Goal: Task Accomplishment & Management: Manage account settings

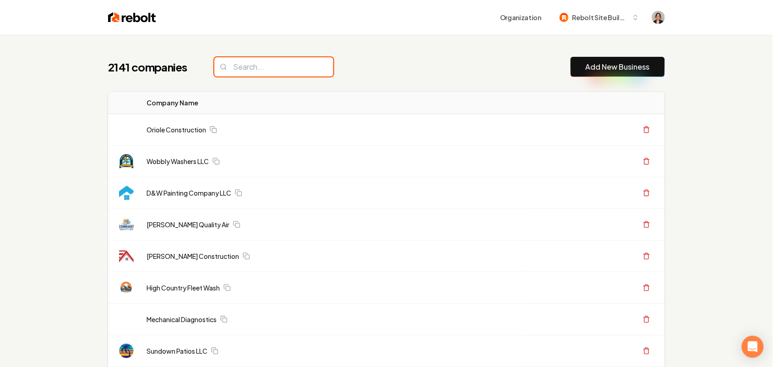
click at [237, 63] on input "search" at bounding box center [273, 66] width 119 height 19
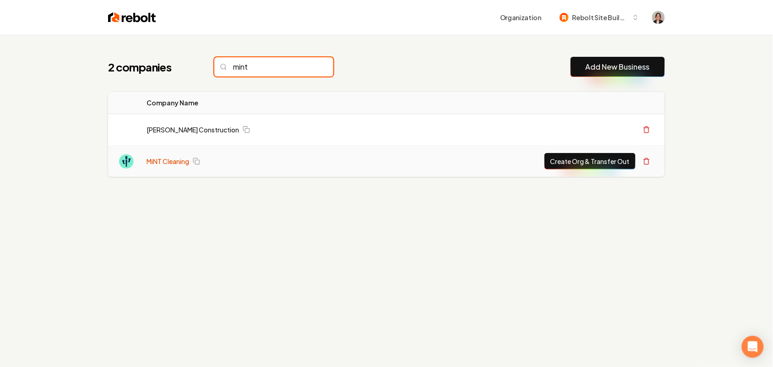
type input "mint"
click at [151, 165] on link "MiNT Cleaning" at bounding box center [168, 161] width 43 height 9
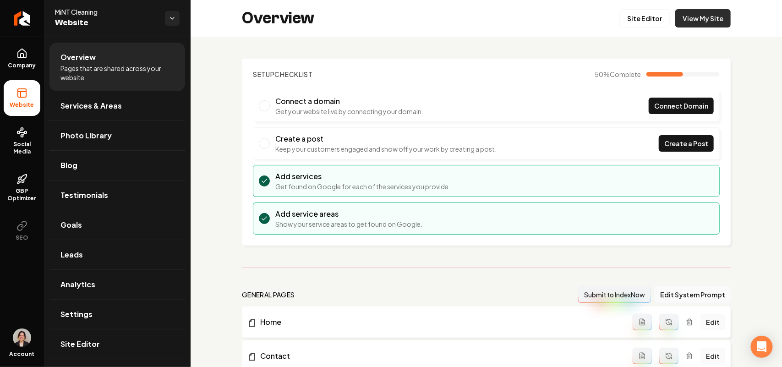
click at [683, 19] on link "View My Site" at bounding box center [702, 18] width 55 height 18
click at [636, 23] on link "Site Editor" at bounding box center [644, 18] width 50 height 18
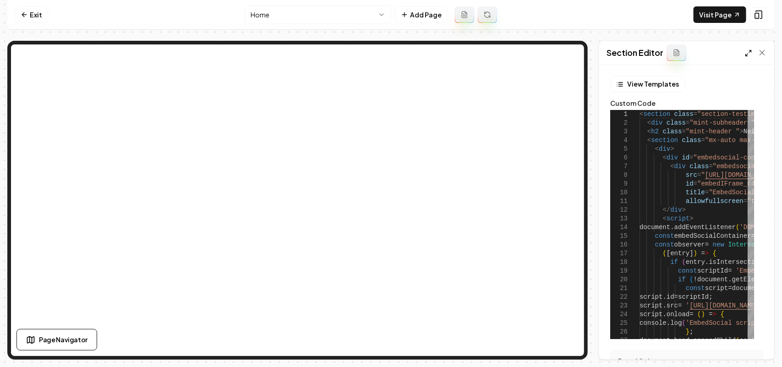
click at [750, 52] on icon at bounding box center [748, 52] width 7 height 7
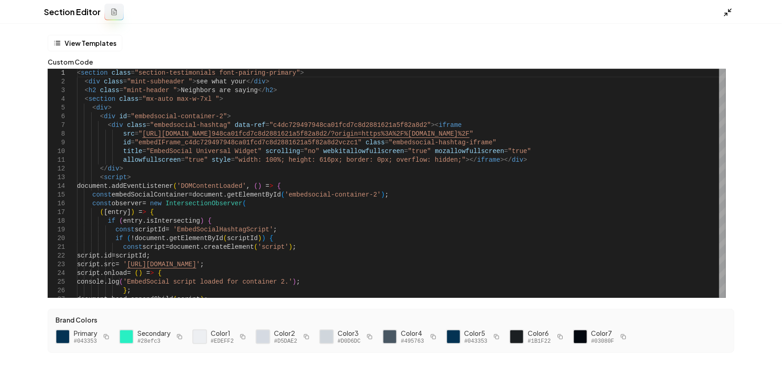
click at [729, 12] on icon at bounding box center [727, 12] width 9 height 9
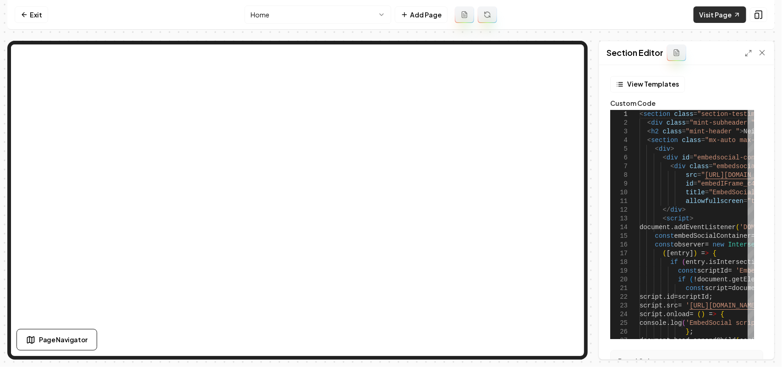
click at [712, 16] on link "Visit Page" at bounding box center [719, 14] width 53 height 16
click at [747, 54] on icon at bounding box center [748, 52] width 7 height 7
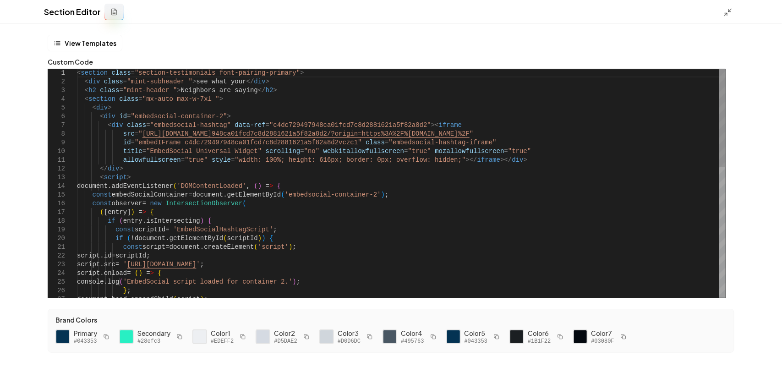
type textarea "**********"
click at [449, 134] on div "console . log ( 'EmbedSocial script loaded for container 2.' ) ; } ; document .…" at bounding box center [401, 334] width 648 height 531
click at [731, 5] on div "Section Editor" at bounding box center [391, 12] width 782 height 24
click at [730, 8] on icon at bounding box center [727, 12] width 9 height 9
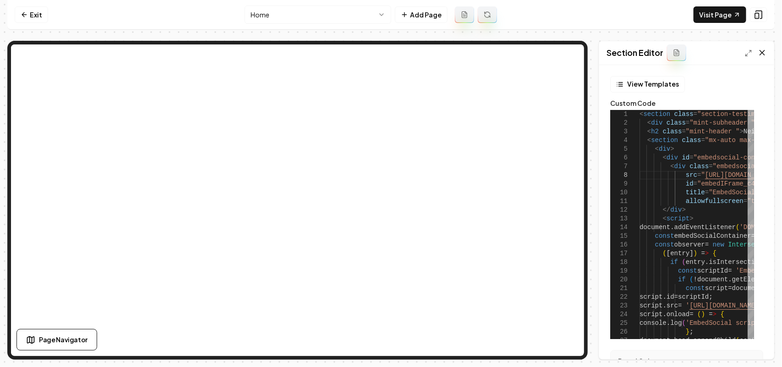
click at [762, 56] on icon at bounding box center [761, 52] width 9 height 9
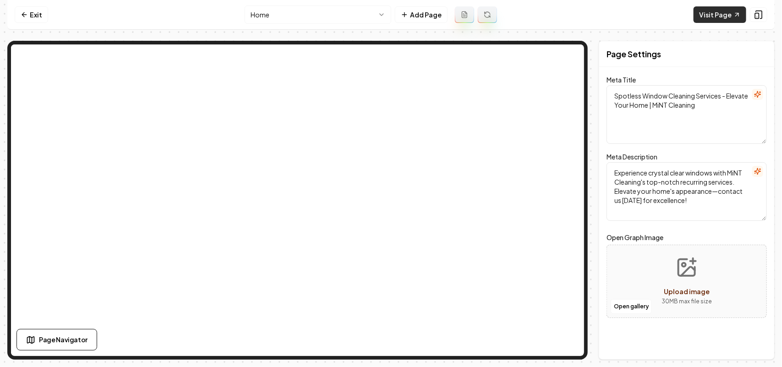
click at [713, 16] on link "Visit Page" at bounding box center [719, 14] width 53 height 16
click at [19, 14] on link "Exit" at bounding box center [31, 14] width 33 height 16
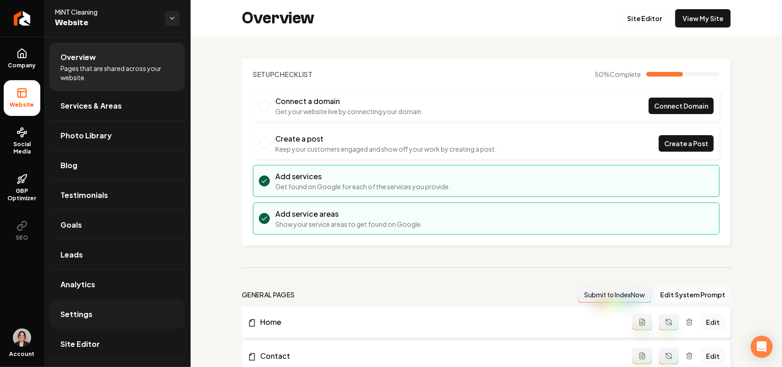
click at [113, 316] on link "Settings" at bounding box center [117, 313] width 136 height 29
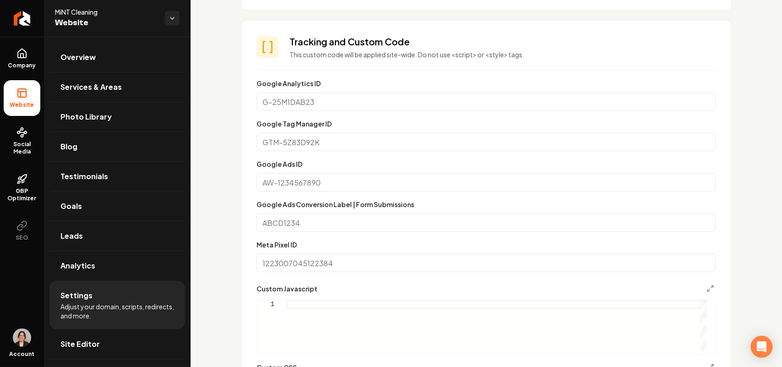
scroll to position [401, 0]
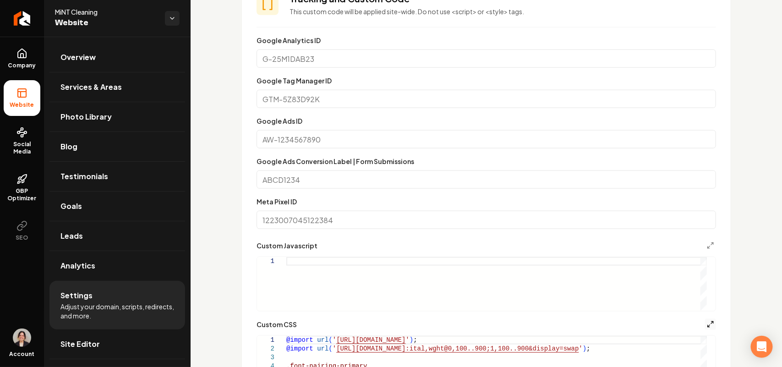
click at [707, 321] on icon "Main content area" at bounding box center [710, 324] width 7 height 7
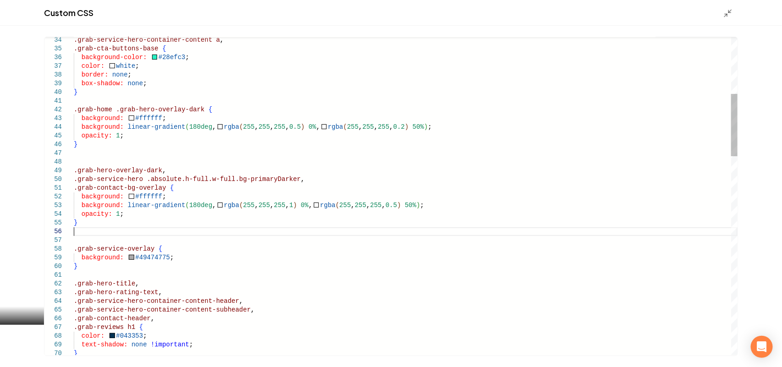
scroll to position [0, 0]
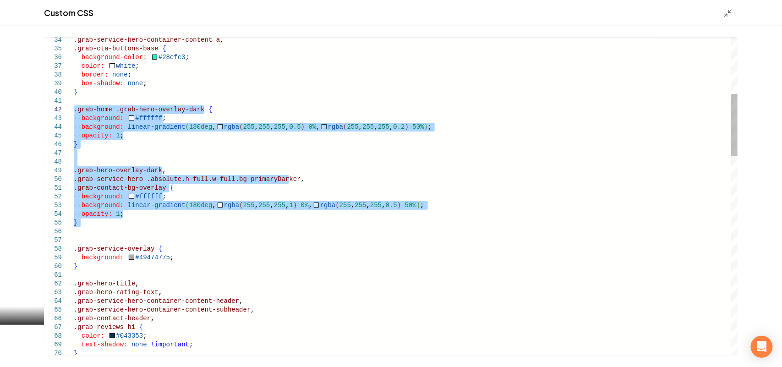
drag, startPoint x: 102, startPoint y: 229, endPoint x: 74, endPoint y: 104, distance: 128.1
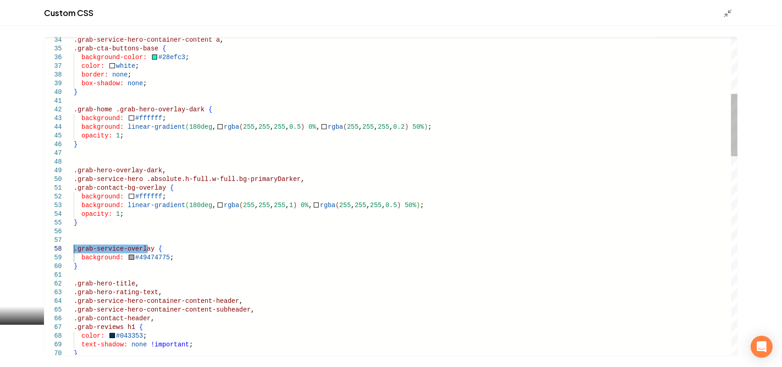
drag, startPoint x: 147, startPoint y: 245, endPoint x: 63, endPoint y: 250, distance: 84.4
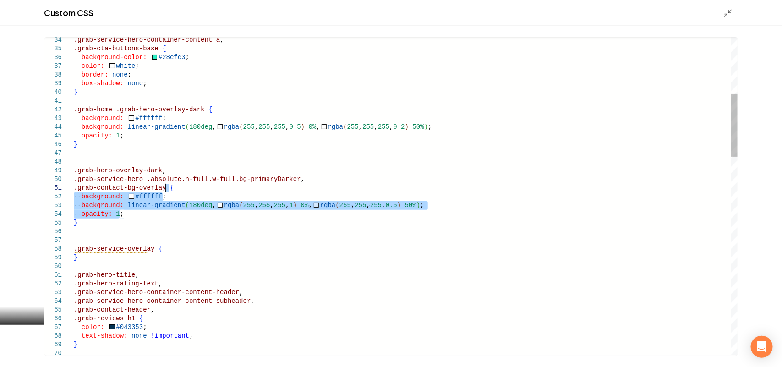
drag, startPoint x: 141, startPoint y: 213, endPoint x: 181, endPoint y: 188, distance: 47.9
type textarea "**********"
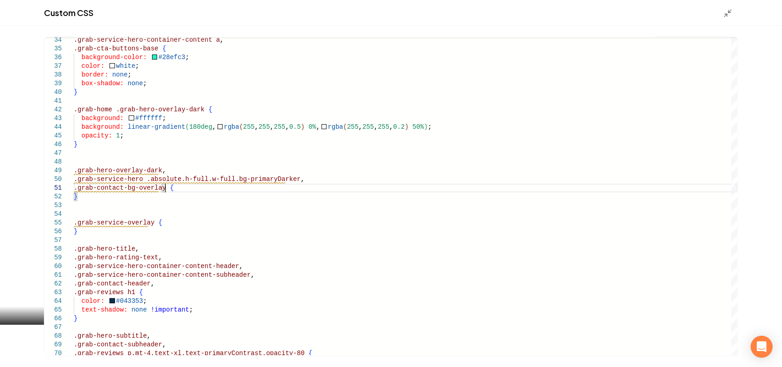
click at [733, 10] on div "Main content area" at bounding box center [730, 13] width 15 height 10
click at [731, 10] on icon "Main content area" at bounding box center [727, 13] width 9 height 9
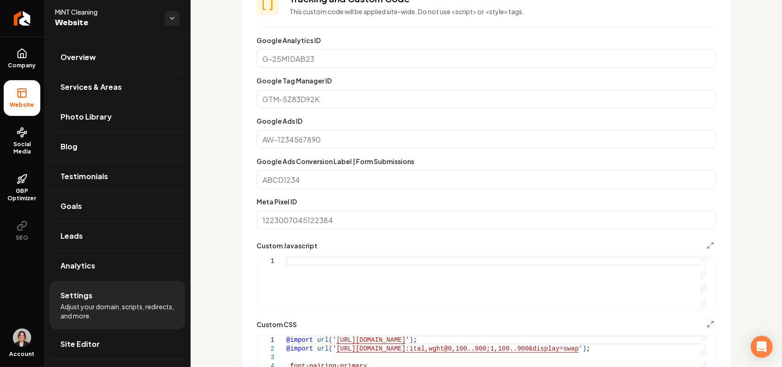
scroll to position [572, 0]
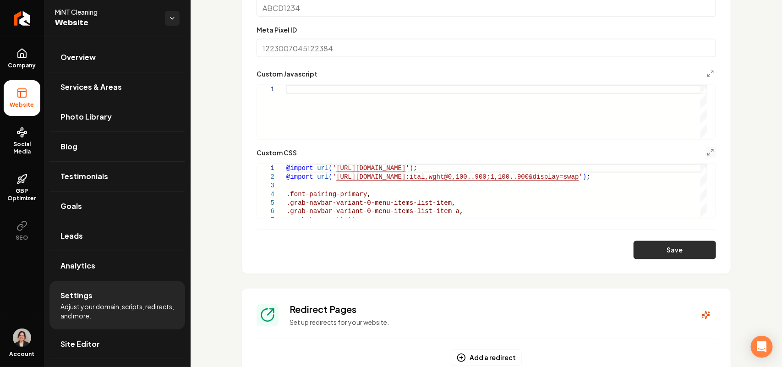
drag, startPoint x: 690, startPoint y: 260, endPoint x: 686, endPoint y: 252, distance: 9.0
click at [690, 260] on section "**********" at bounding box center [486, 40] width 489 height 468
click at [686, 252] on button "Save" at bounding box center [674, 250] width 82 height 18
click at [707, 150] on icon "Main content area" at bounding box center [710, 152] width 7 height 7
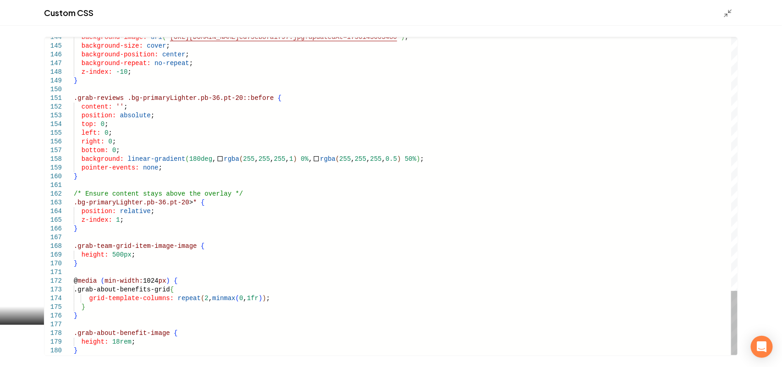
scroll to position [0, 0]
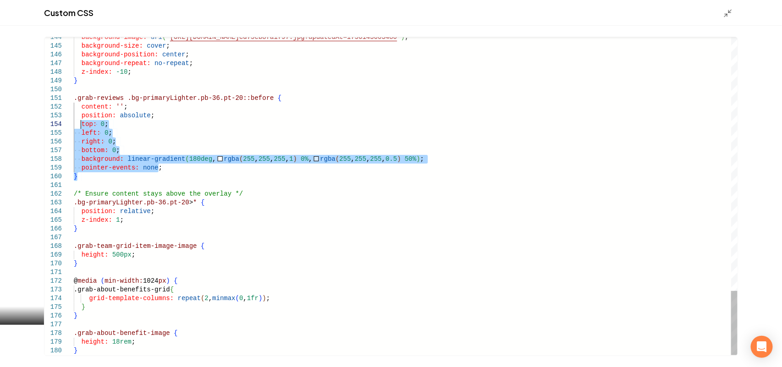
drag, startPoint x: 103, startPoint y: 180, endPoint x: 81, endPoint y: 125, distance: 58.9
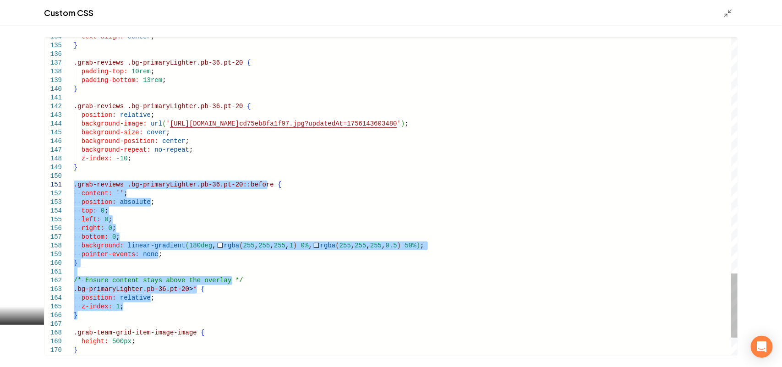
drag, startPoint x: 83, startPoint y: 229, endPoint x: 40, endPoint y: 182, distance: 63.5
type textarea "**********"
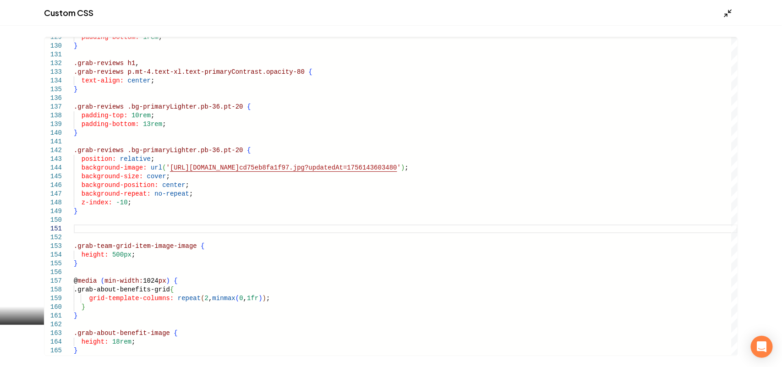
click at [724, 16] on icon "Main content area" at bounding box center [727, 13] width 9 height 9
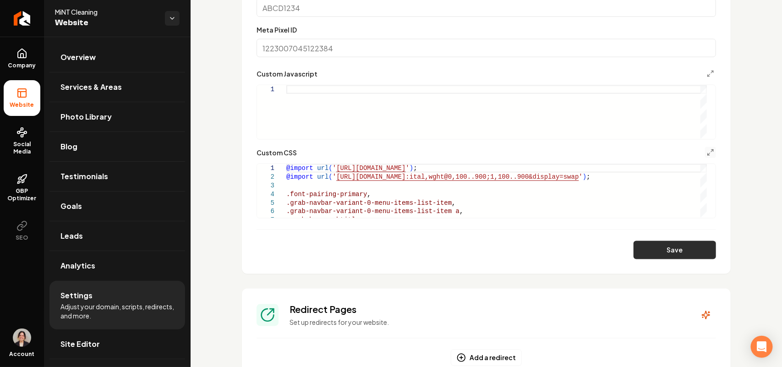
click at [685, 249] on button "Save" at bounding box center [674, 250] width 82 height 18
click at [707, 151] on icon "Main content area" at bounding box center [710, 152] width 7 height 7
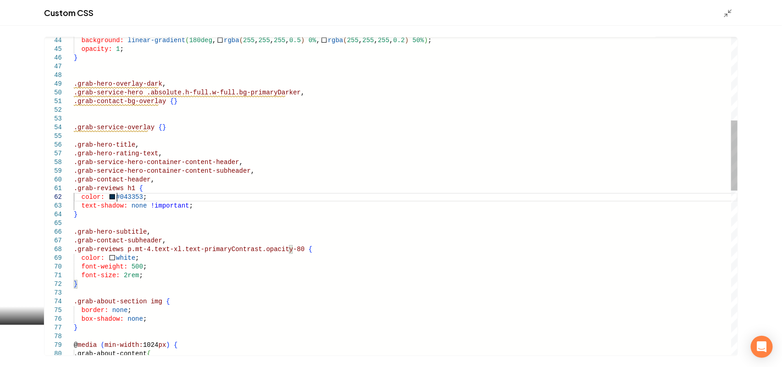
type textarea "**********"
click at [733, 8] on div "Main content area" at bounding box center [730, 13] width 15 height 10
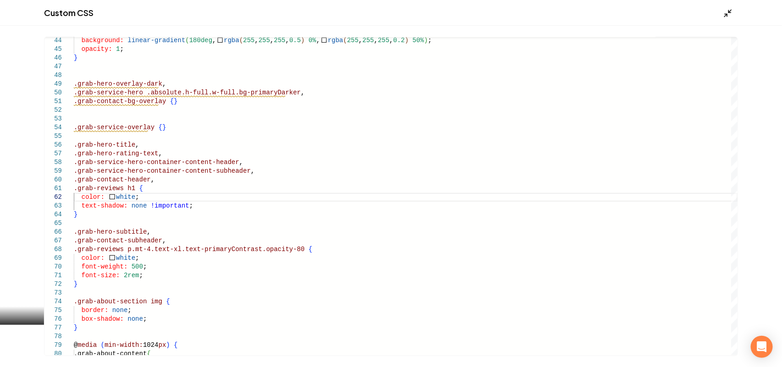
click at [729, 10] on icon "Main content area" at bounding box center [727, 13] width 9 height 9
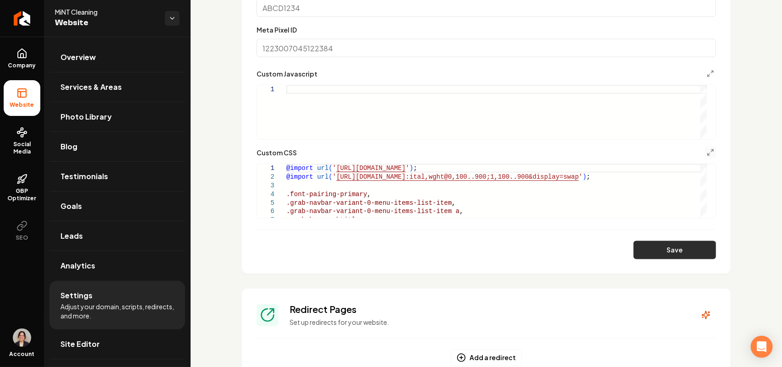
click at [672, 250] on button "Save" at bounding box center [674, 250] width 82 height 18
click at [706, 150] on button "Main content area" at bounding box center [710, 152] width 11 height 11
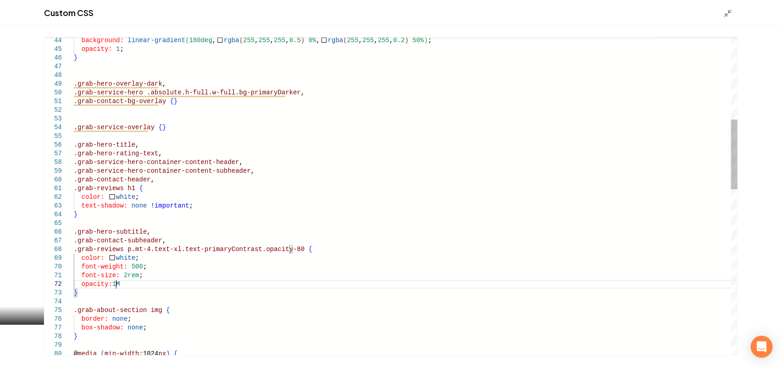
scroll to position [9, 41]
type textarea "**********"
click at [731, 14] on icon "Main content area" at bounding box center [727, 13] width 9 height 9
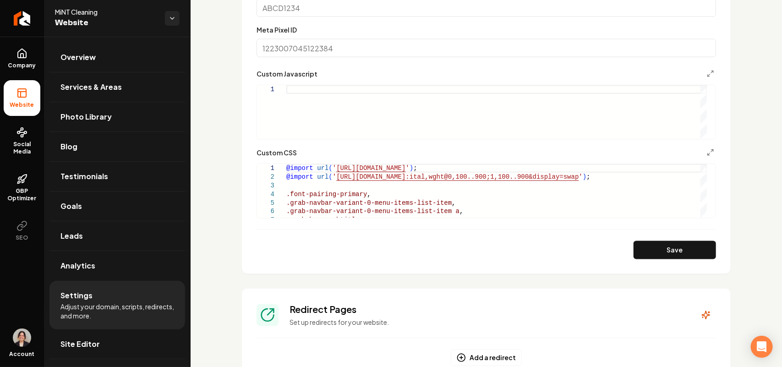
click at [655, 261] on section "**********" at bounding box center [486, 40] width 489 height 468
click at [654, 256] on button "Save" at bounding box center [674, 250] width 82 height 18
click at [705, 147] on button "Main content area" at bounding box center [710, 152] width 11 height 11
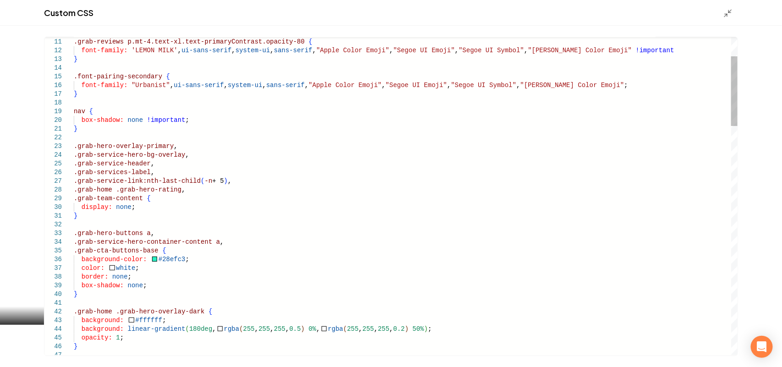
type textarea "**********"
click at [726, 14] on icon "Main content area" at bounding box center [727, 13] width 9 height 9
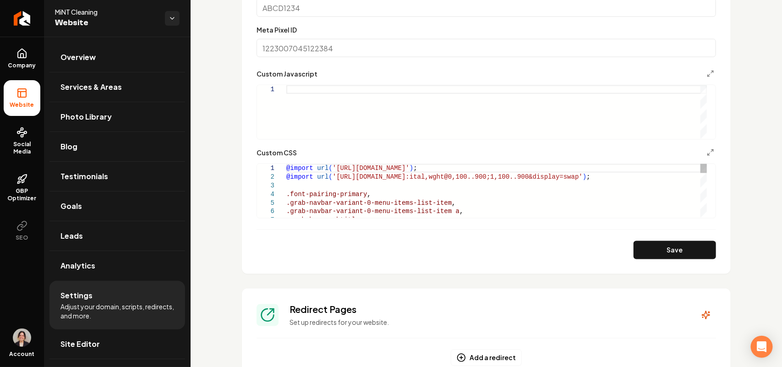
click at [686, 251] on button "Save" at bounding box center [674, 250] width 82 height 18
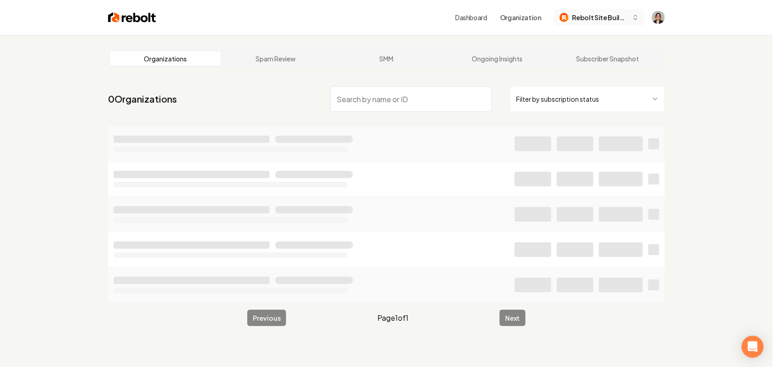
click at [630, 20] on button "Rebolt Site Builder" at bounding box center [599, 17] width 91 height 16
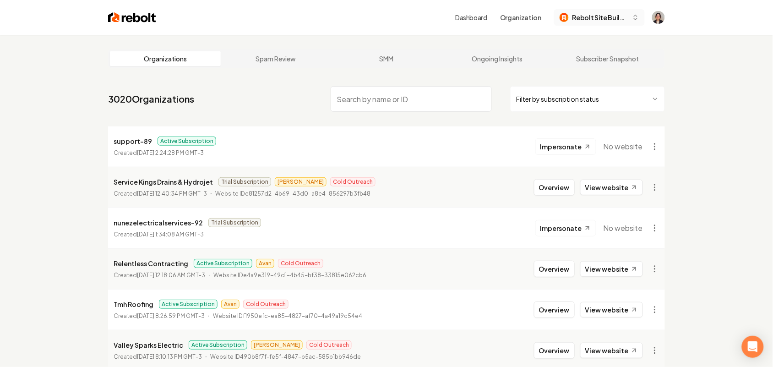
click at [584, 20] on span "Rebolt Site Builder" at bounding box center [600, 18] width 56 height 10
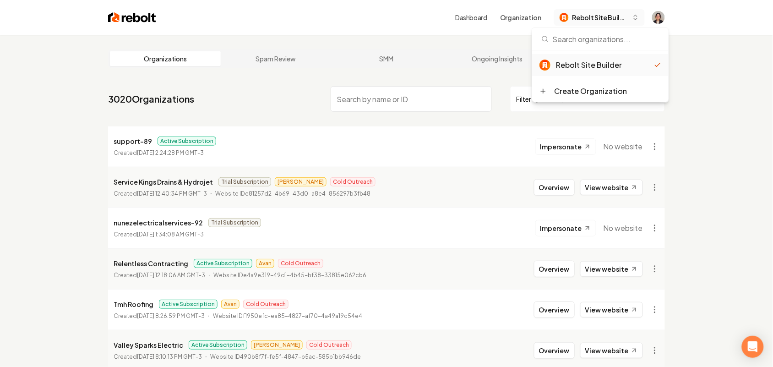
click at [593, 17] on span "Rebolt Site Builder" at bounding box center [600, 18] width 56 height 10
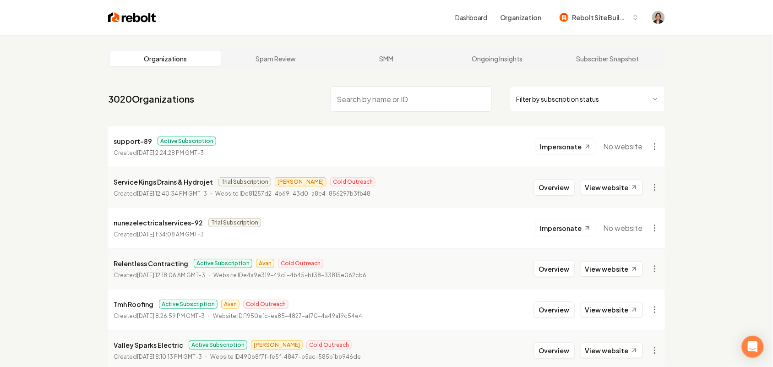
click at [433, 102] on input "search" at bounding box center [411, 99] width 161 height 26
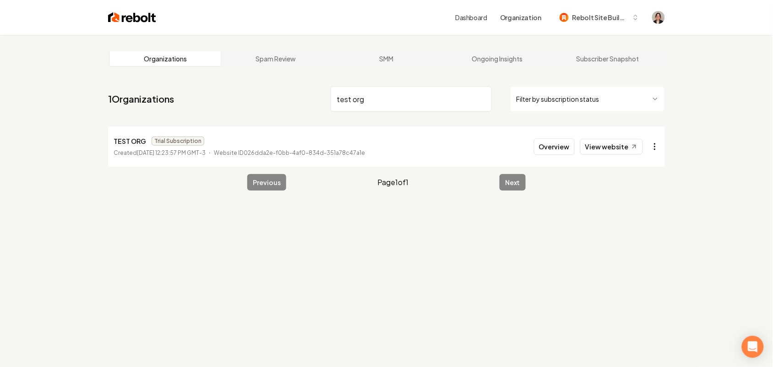
type input "test org"
click at [653, 153] on html "Dashboard Organization Rebolt Site Builder Organizations Spam Review SMM Ongoin…" at bounding box center [386, 183] width 773 height 367
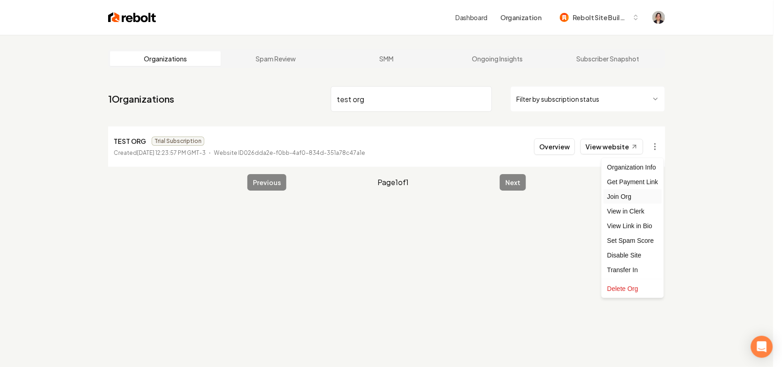
click at [628, 197] on div "Join Org" at bounding box center [633, 196] width 58 height 15
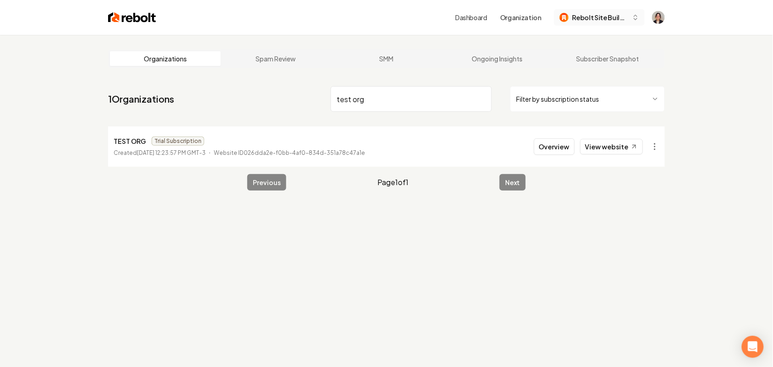
click at [591, 24] on button "Rebolt Site Builder" at bounding box center [599, 17] width 91 height 16
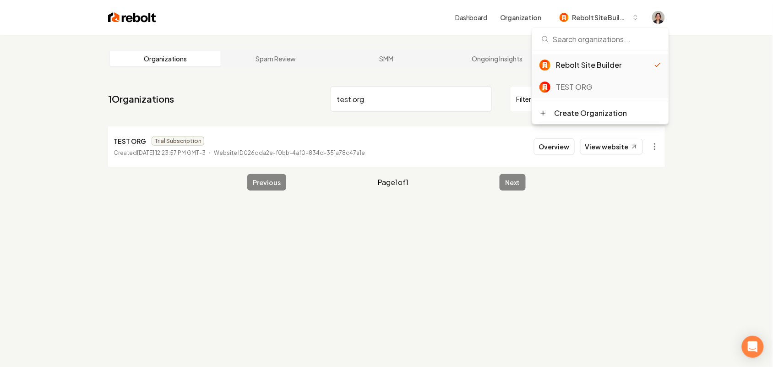
click at [584, 87] on div "TEST ORG" at bounding box center [608, 87] width 105 height 11
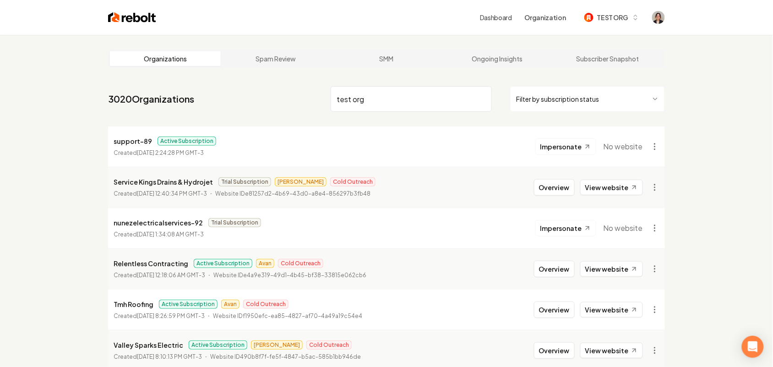
click at [138, 19] on img at bounding box center [132, 17] width 48 height 13
